Goal: Information Seeking & Learning: Learn about a topic

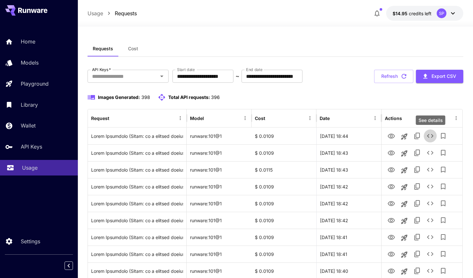
click at [42, 171] on div "Usage" at bounding box center [47, 168] width 51 height 8
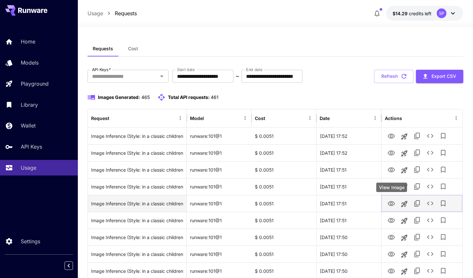
click at [387, 206] on icon "View Image" at bounding box center [391, 204] width 8 height 8
click at [427, 203] on icon "See details" at bounding box center [430, 203] width 6 height 4
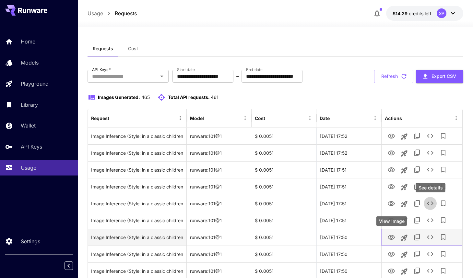
click at [390, 234] on icon "View Image" at bounding box center [391, 237] width 8 height 8
click at [429, 238] on icon "See details" at bounding box center [430, 237] width 6 height 4
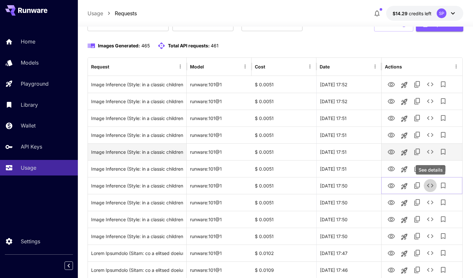
scroll to position [55, 0]
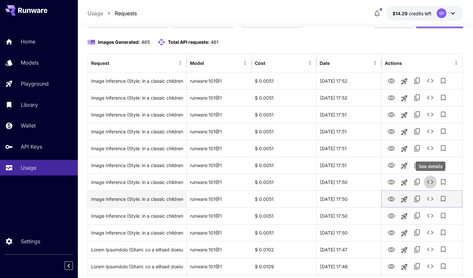
click at [392, 200] on icon "View Image" at bounding box center [391, 199] width 8 height 8
click at [431, 200] on icon "See details" at bounding box center [430, 199] width 6 height 4
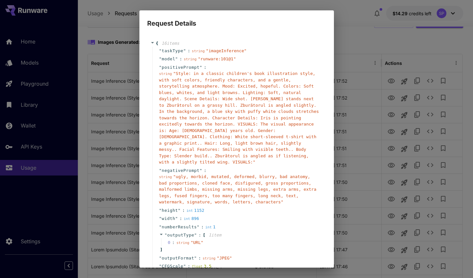
click at [277, 143] on span "" Style: in a classic children's book illustration style, with soft colors, fri…" at bounding box center [239, 117] width 160 height 93
